Goal: Information Seeking & Learning: Learn about a topic

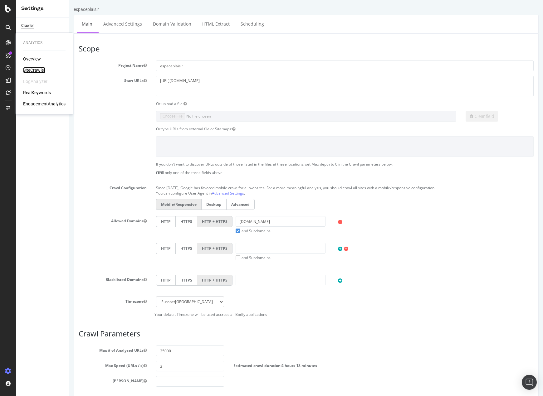
drag, startPoint x: 32, startPoint y: 67, endPoint x: 44, endPoint y: 75, distance: 14.1
click at [32, 67] on div "SiteCrawler" at bounding box center [34, 70] width 22 height 6
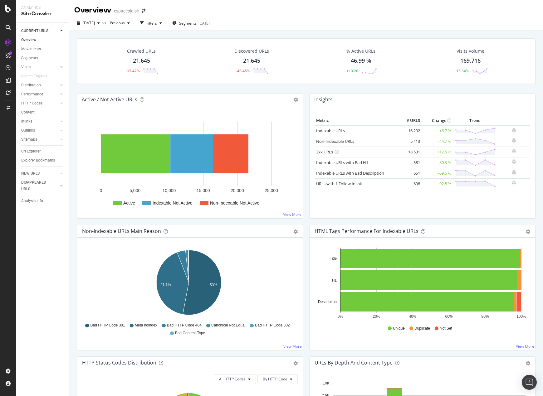
click at [221, 95] on div "Active / Not Active URLs Chart (by Value) Chart (by Percentage) Table Expand Ex…" at bounding box center [190, 100] width 226 height 12
click at [284, 269] on icon "41.1% 53%" at bounding box center [188, 284] width 213 height 72
click at [169, 286] on text "41.1%" at bounding box center [165, 285] width 11 height 4
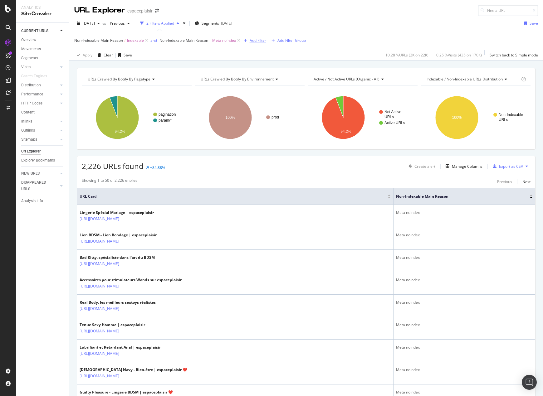
click at [260, 40] on div "Add Filter" at bounding box center [258, 40] width 17 height 5
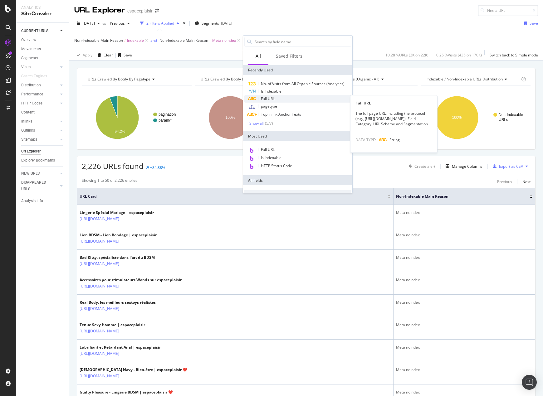
click at [275, 100] on span "Full URL" at bounding box center [268, 98] width 14 height 5
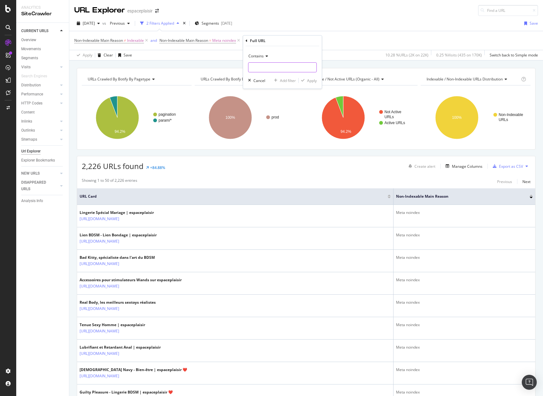
click at [269, 72] on input "text" at bounding box center [282, 67] width 68 height 10
type input "blog"
click at [305, 81] on div "button" at bounding box center [303, 81] width 8 height 4
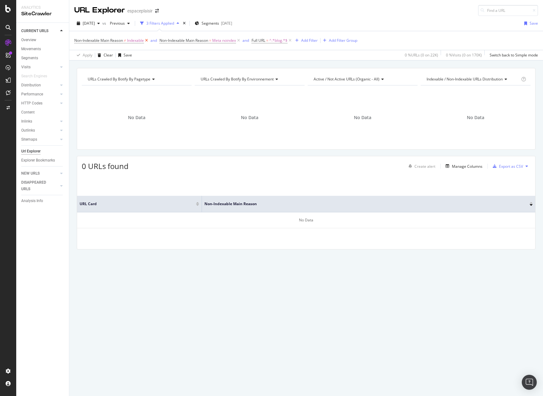
click at [146, 40] on icon at bounding box center [146, 40] width 5 height 6
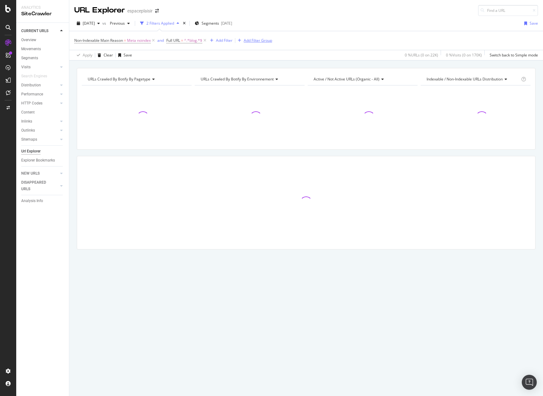
click at [154, 39] on icon at bounding box center [153, 40] width 5 height 6
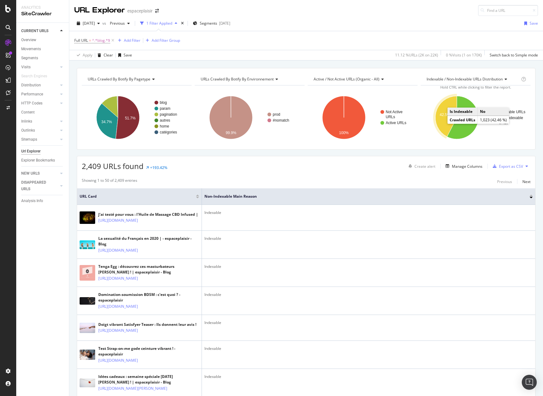
click at [443, 123] on icon "A chart." at bounding box center [446, 116] width 22 height 41
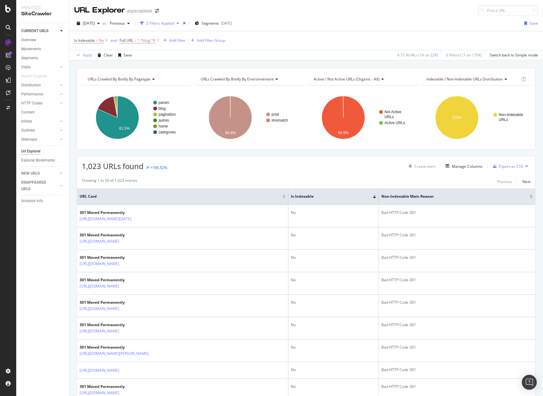
click at [204, 179] on div "Showing 1 to 50 of 1,023 entries Previous Next" at bounding box center [306, 181] width 458 height 7
click at [281, 78] on div "URLs Crawled By Botify By environnement" at bounding box center [249, 79] width 100 height 10
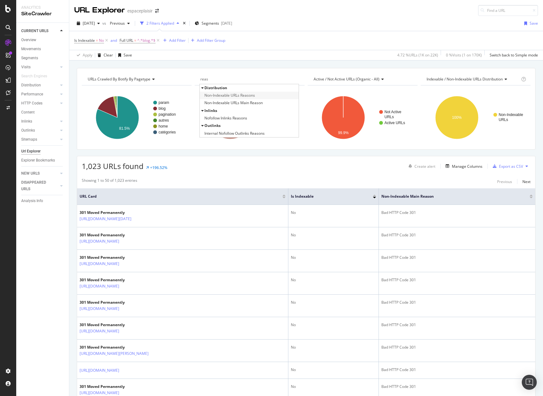
type input "reas"
click at [243, 93] on span "Non-Indexable URLs Reasons" at bounding box center [229, 95] width 51 height 6
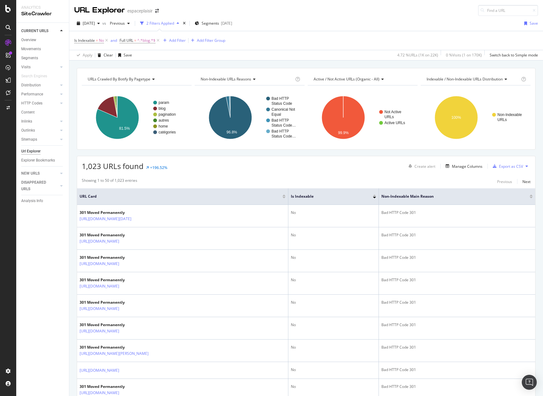
click at [279, 3] on div "URL Explorer espaceplaisir" at bounding box center [306, 8] width 474 height 16
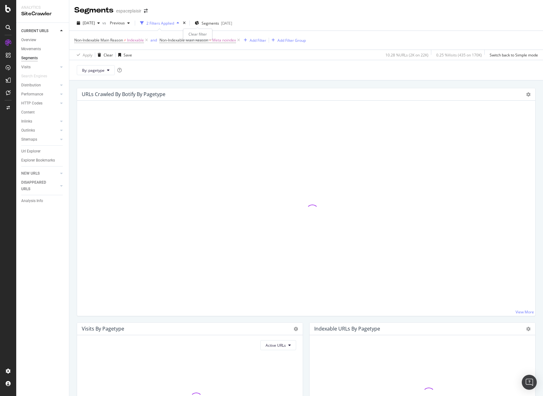
click at [187, 22] on div "times" at bounding box center [184, 23] width 5 height 6
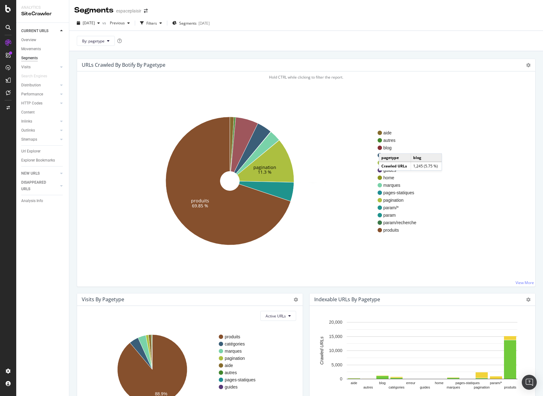
click at [385, 147] on span "blog" at bounding box center [399, 148] width 33 height 6
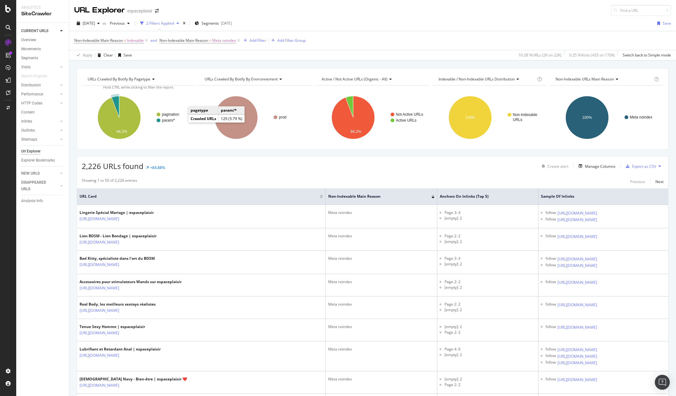
click at [172, 121] on text "param/*" at bounding box center [168, 120] width 13 height 4
